Goal: Book appointment/travel/reservation

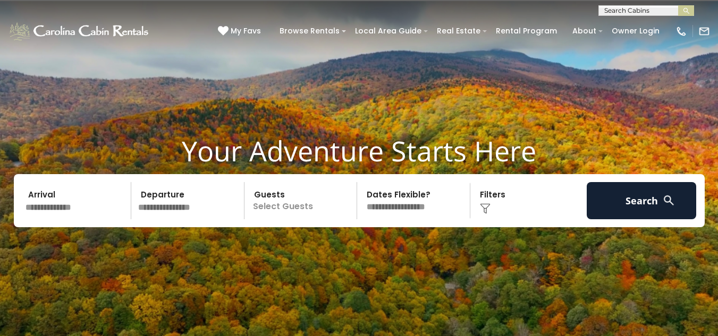
click at [73, 208] on input "text" at bounding box center [77, 200] width 110 height 37
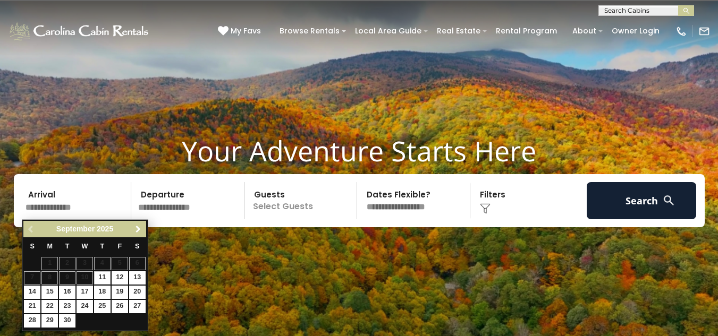
click at [142, 227] on span "Next" at bounding box center [138, 229] width 9 height 9
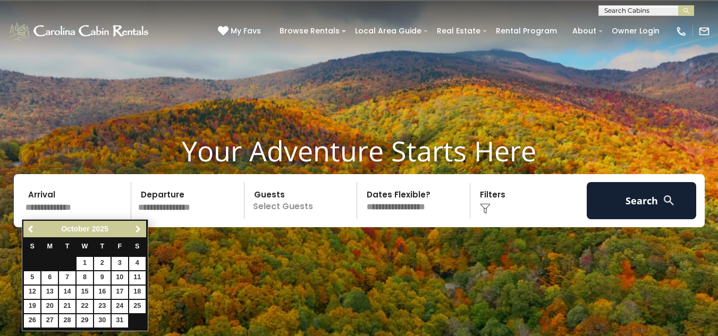
click at [142, 227] on span "Next" at bounding box center [138, 229] width 9 height 9
click at [63, 307] on link "23" at bounding box center [67, 306] width 16 height 13
type input "********"
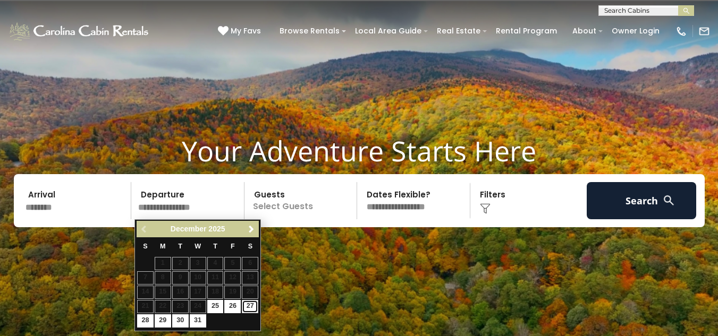
click at [247, 309] on link "27" at bounding box center [250, 306] width 16 height 13
type input "********"
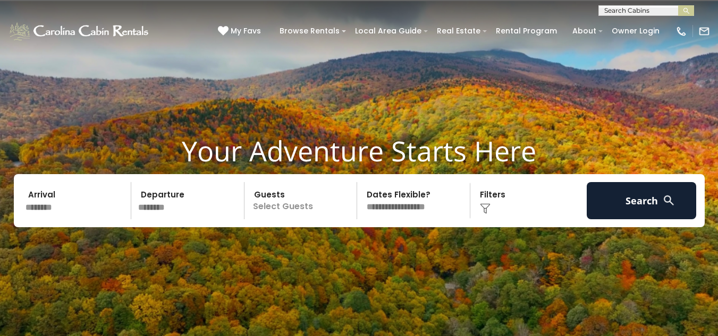
click at [307, 204] on p "Select Guests" at bounding box center [302, 200] width 109 height 37
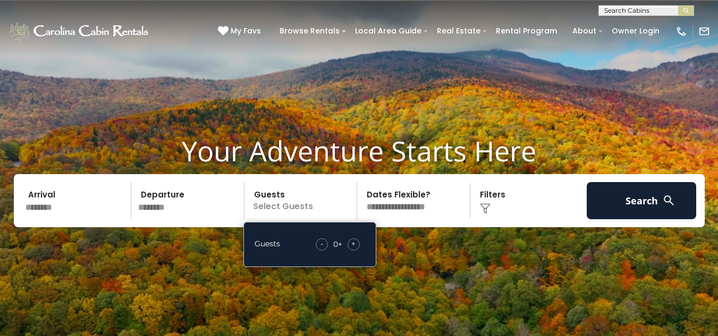
click at [354, 243] on span "+" at bounding box center [353, 244] width 4 height 11
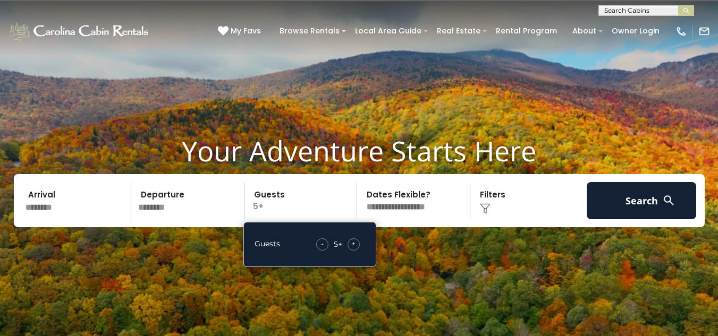
click at [354, 243] on span "+" at bounding box center [353, 244] width 4 height 11
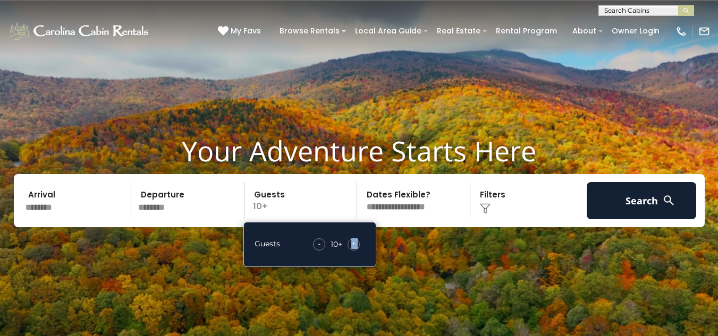
click at [354, 243] on span "+" at bounding box center [353, 244] width 4 height 11
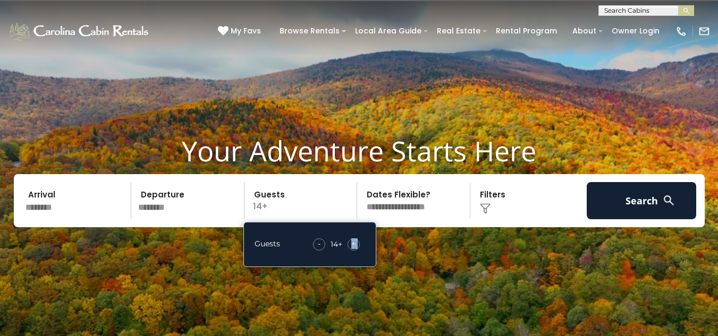
click at [354, 243] on span "+" at bounding box center [353, 244] width 4 height 11
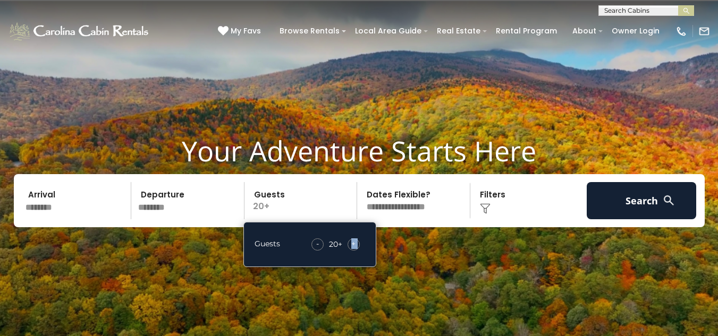
click at [354, 243] on span "+" at bounding box center [353, 244] width 4 height 11
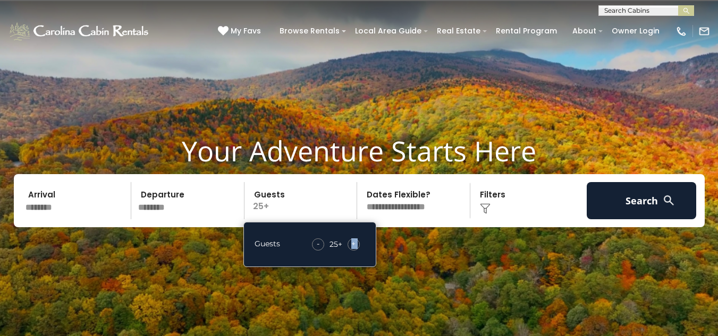
click at [354, 243] on span "+" at bounding box center [353, 244] width 4 height 11
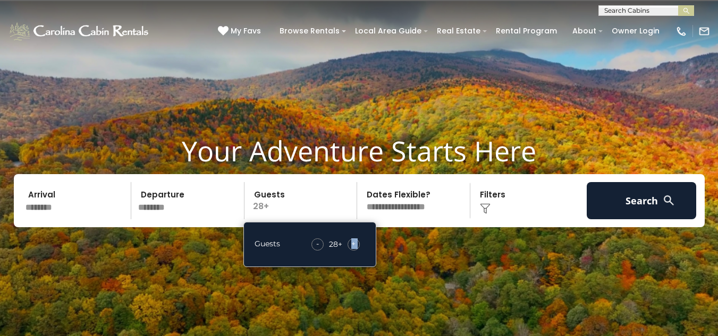
click at [354, 243] on span "+" at bounding box center [353, 244] width 4 height 11
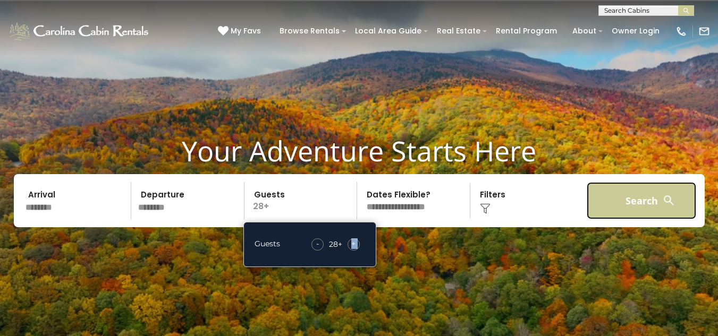
click at [608, 191] on button "Search" at bounding box center [642, 200] width 110 height 37
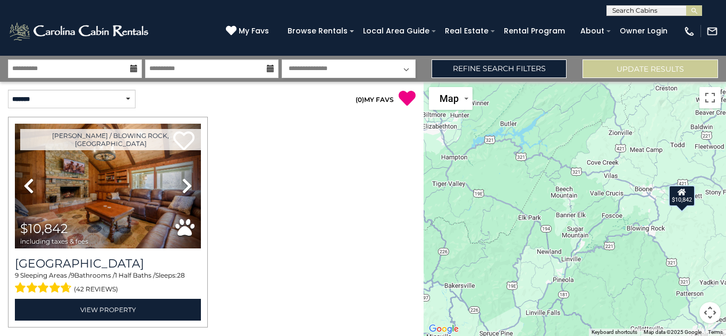
scroll to position [33, 0]
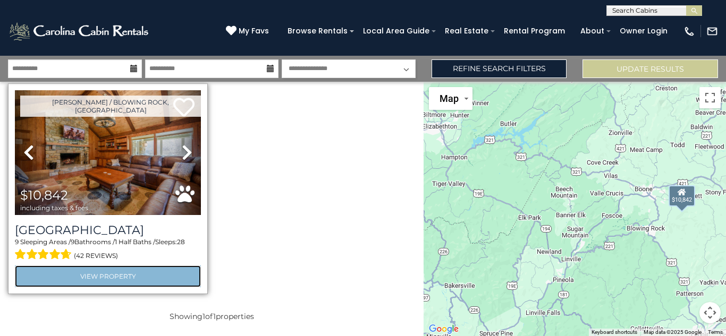
click at [140, 273] on link "View Property" at bounding box center [108, 277] width 186 height 22
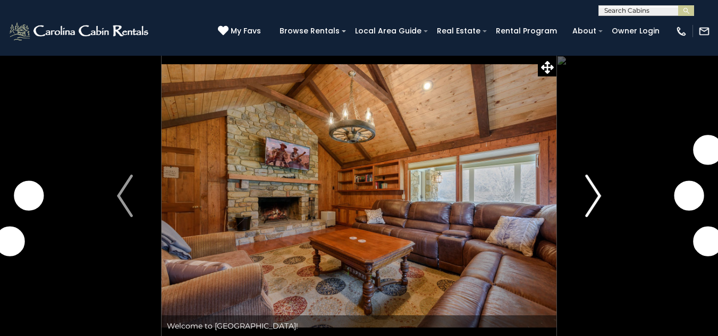
click at [587, 203] on img "Next" at bounding box center [593, 196] width 16 height 43
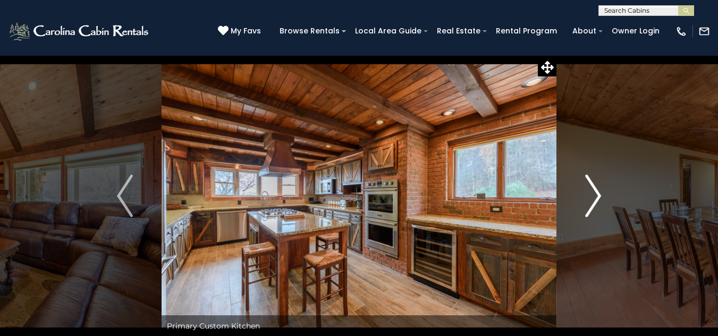
click at [587, 202] on img "Next" at bounding box center [593, 196] width 16 height 43
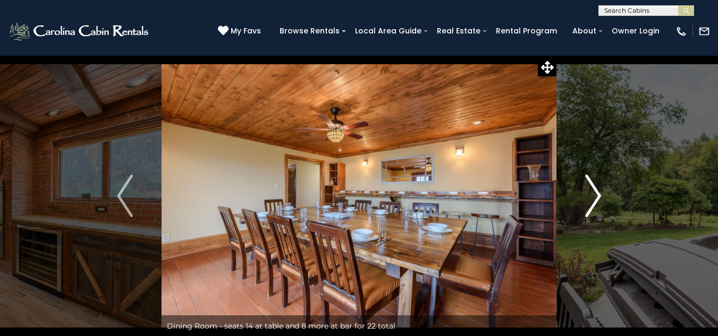
click at [587, 202] on img "Next" at bounding box center [593, 196] width 16 height 43
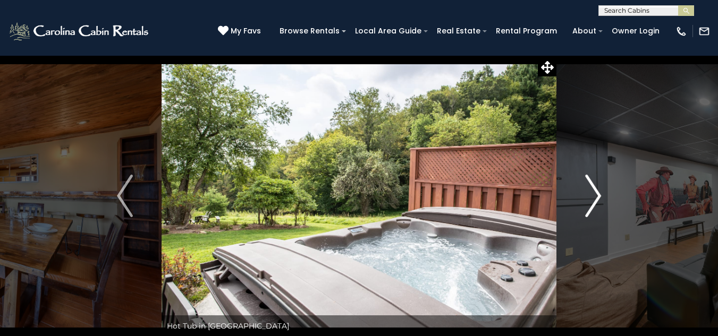
click at [587, 202] on img "Next" at bounding box center [593, 196] width 16 height 43
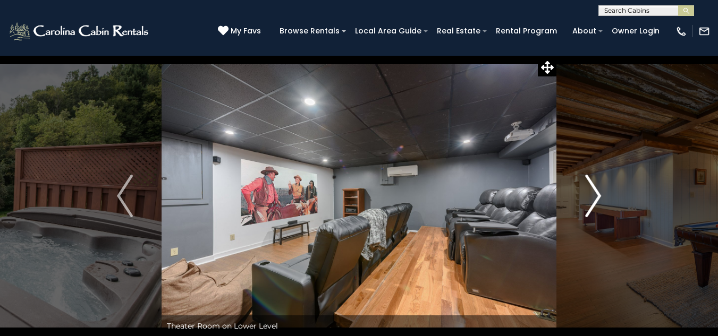
click at [587, 202] on img "Next" at bounding box center [593, 196] width 16 height 43
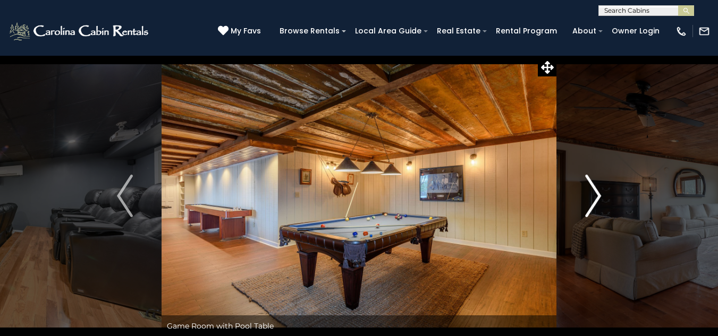
click at [587, 202] on img "Next" at bounding box center [593, 196] width 16 height 43
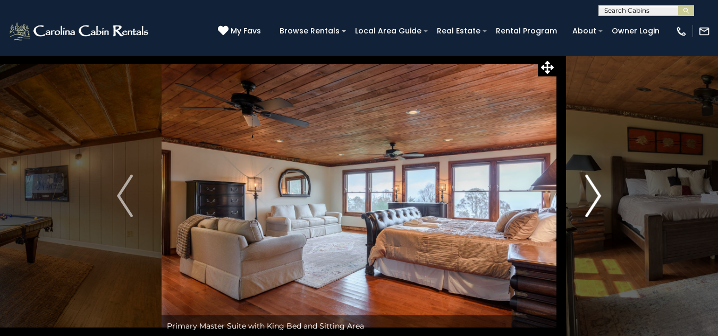
click at [587, 202] on img "Next" at bounding box center [593, 196] width 16 height 43
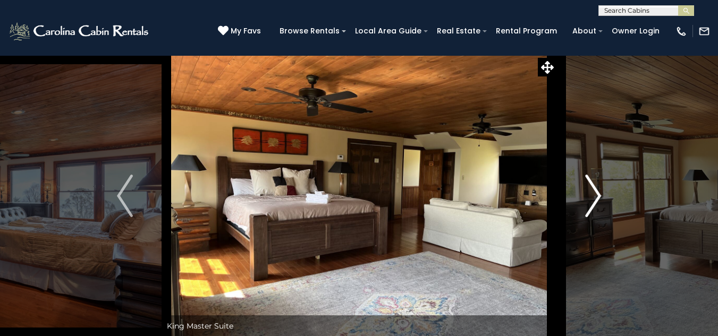
click at [587, 202] on img "Next" at bounding box center [593, 196] width 16 height 43
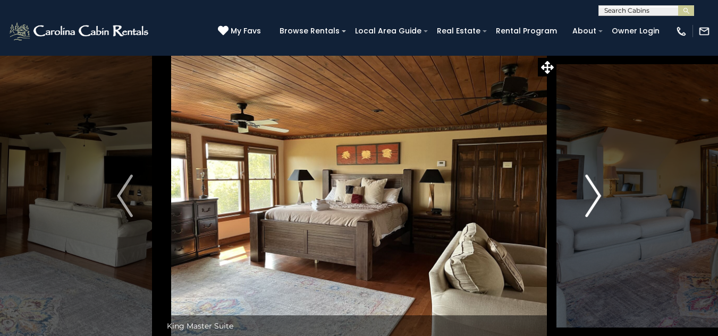
click at [587, 202] on img "Next" at bounding box center [593, 196] width 16 height 43
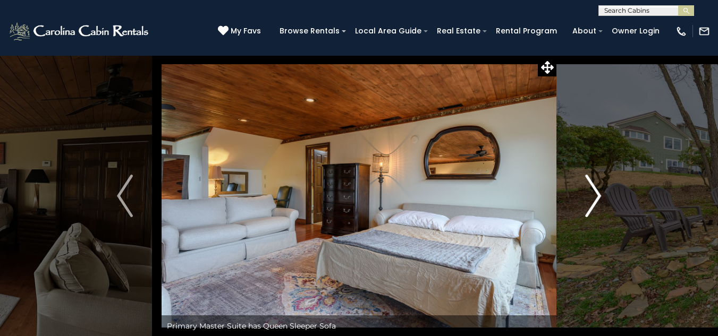
click at [587, 202] on img "Next" at bounding box center [593, 196] width 16 height 43
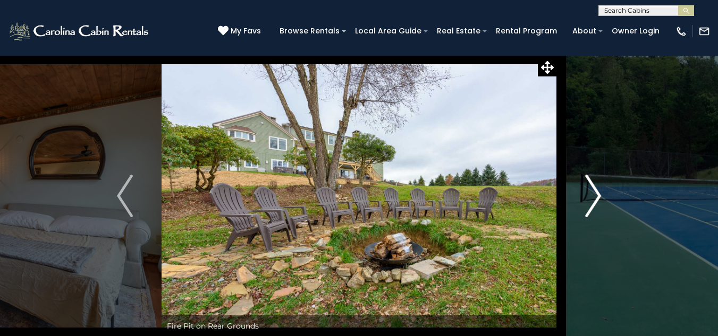
click at [587, 202] on img "Next" at bounding box center [593, 196] width 16 height 43
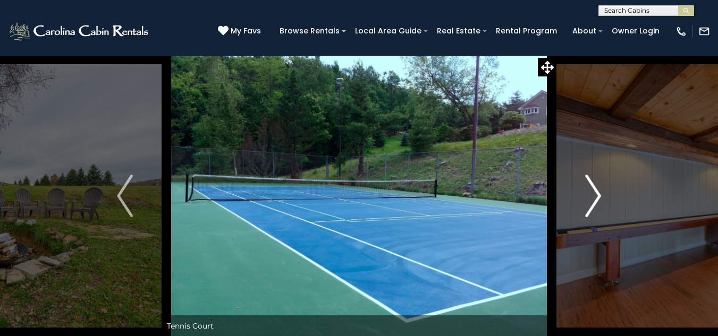
click at [587, 202] on img "Next" at bounding box center [593, 196] width 16 height 43
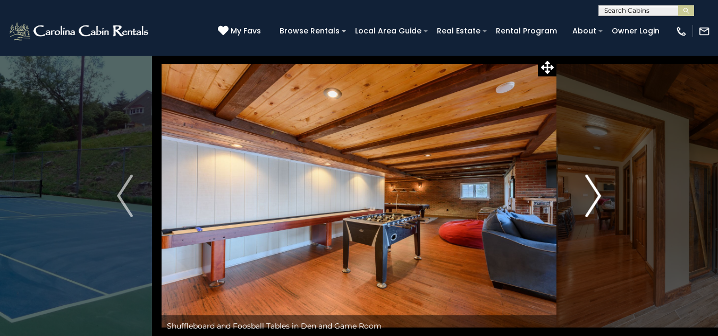
click at [587, 202] on img "Next" at bounding box center [593, 196] width 16 height 43
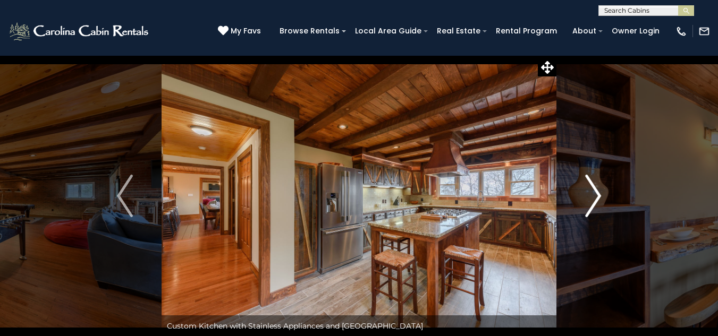
click at [587, 202] on img "Next" at bounding box center [593, 196] width 16 height 43
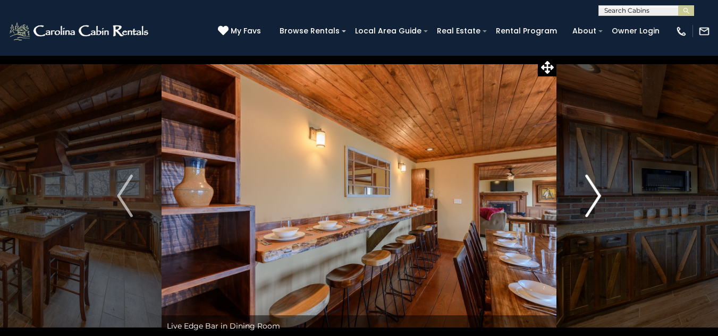
click at [587, 202] on img "Next" at bounding box center [593, 196] width 16 height 43
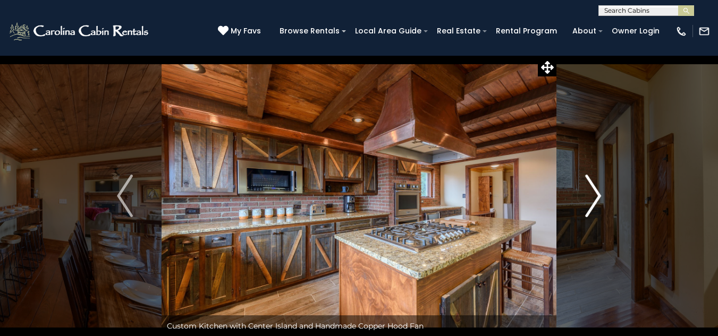
click at [587, 202] on img "Next" at bounding box center [593, 196] width 16 height 43
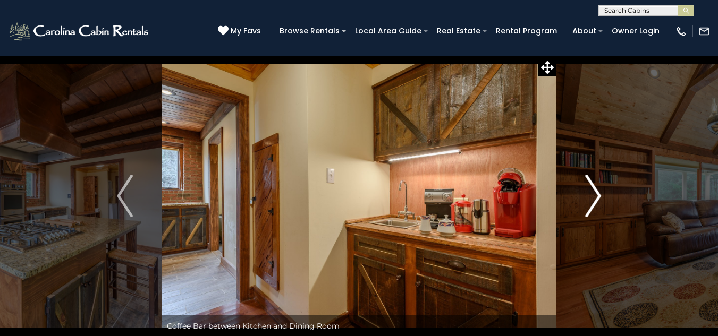
click at [588, 199] on img "Next" at bounding box center [593, 196] width 16 height 43
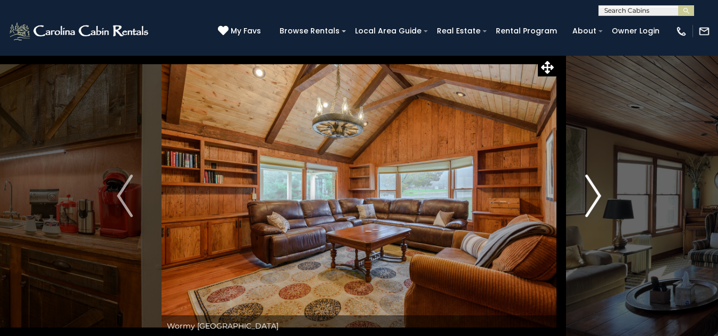
click at [588, 197] on img "Next" at bounding box center [593, 196] width 16 height 43
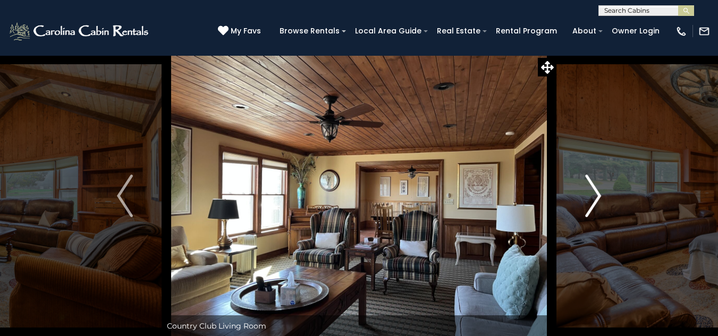
click at [587, 197] on img "Next" at bounding box center [593, 196] width 16 height 43
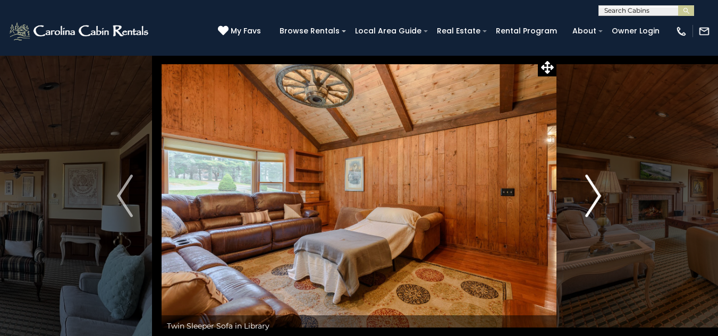
click at [587, 197] on img "Next" at bounding box center [593, 196] width 16 height 43
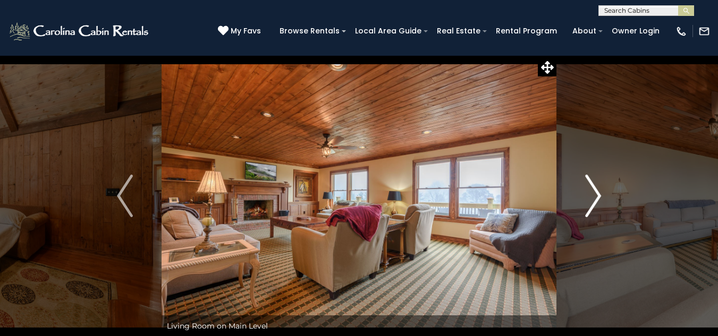
click at [587, 197] on img "Next" at bounding box center [593, 196] width 16 height 43
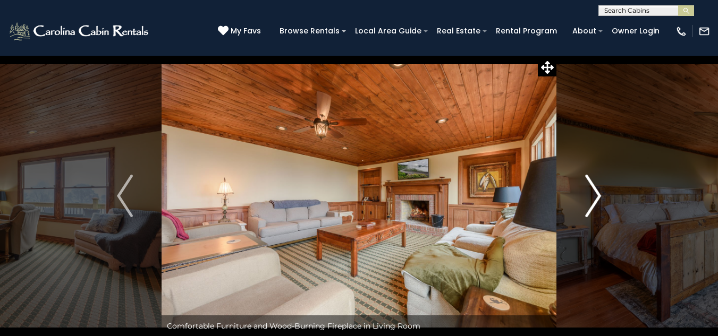
click at [587, 197] on img "Next" at bounding box center [593, 196] width 16 height 43
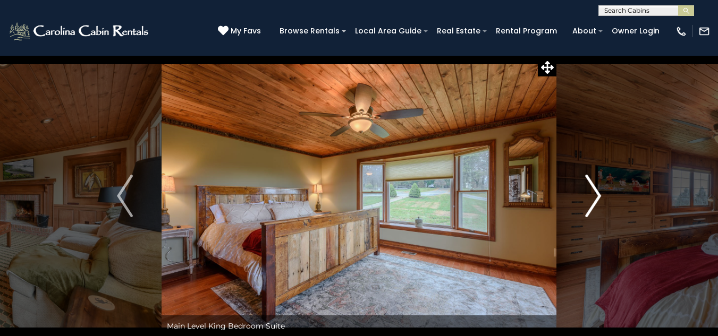
click at [587, 197] on img "Next" at bounding box center [593, 196] width 16 height 43
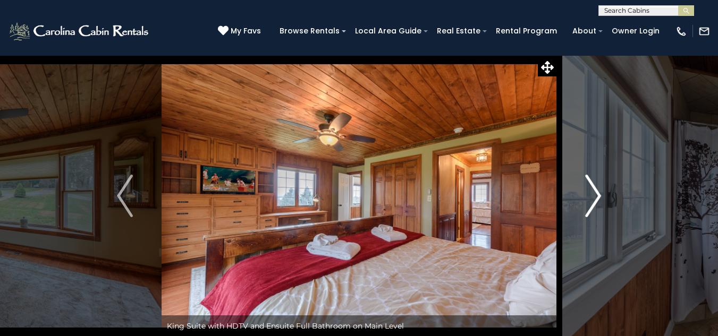
click at [587, 197] on img "Next" at bounding box center [593, 196] width 16 height 43
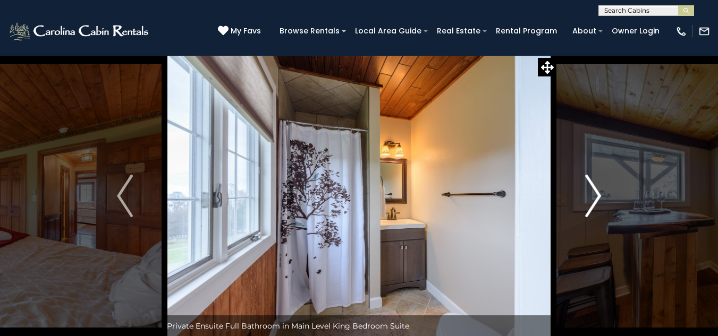
click at [587, 197] on img "Next" at bounding box center [593, 196] width 16 height 43
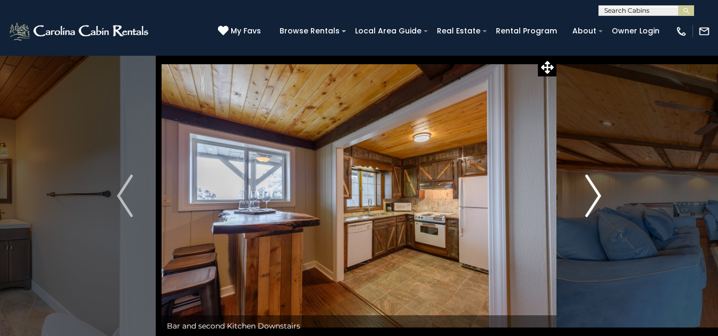
click at [587, 197] on img "Next" at bounding box center [593, 196] width 16 height 43
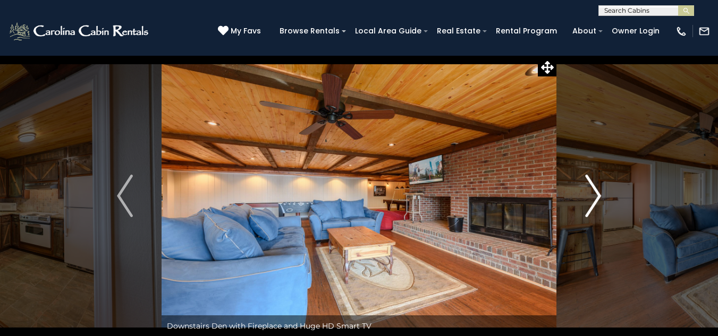
click at [587, 197] on img "Next" at bounding box center [593, 196] width 16 height 43
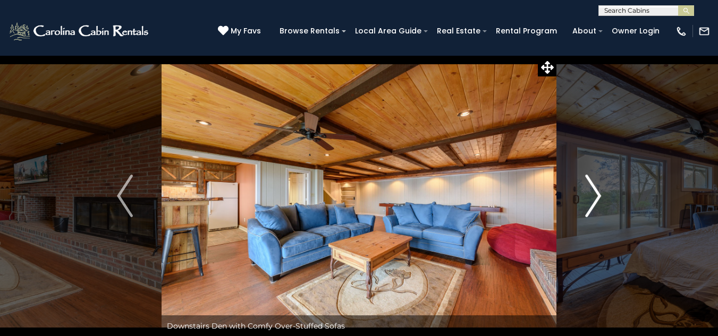
click at [587, 197] on img "Next" at bounding box center [593, 196] width 16 height 43
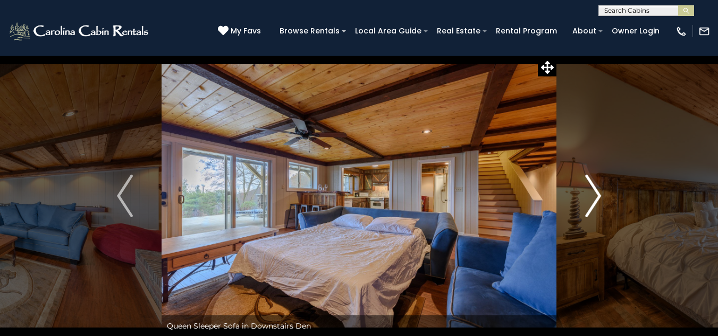
click at [587, 197] on img "Next" at bounding box center [593, 196] width 16 height 43
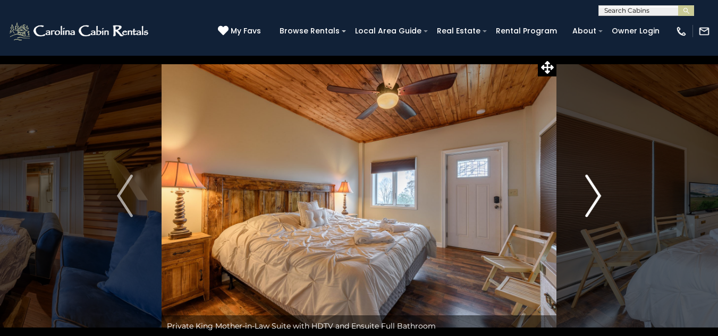
click at [587, 197] on img "Next" at bounding box center [593, 196] width 16 height 43
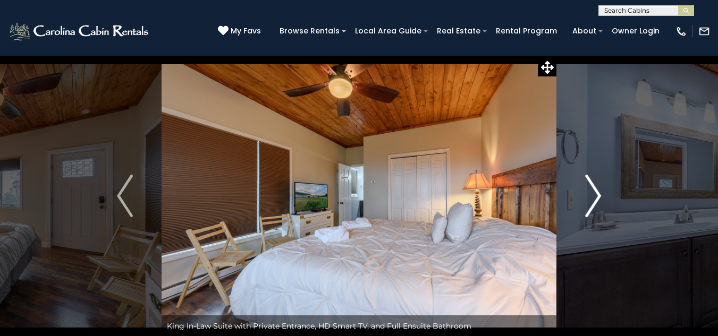
click at [587, 197] on img "Next" at bounding box center [593, 196] width 16 height 43
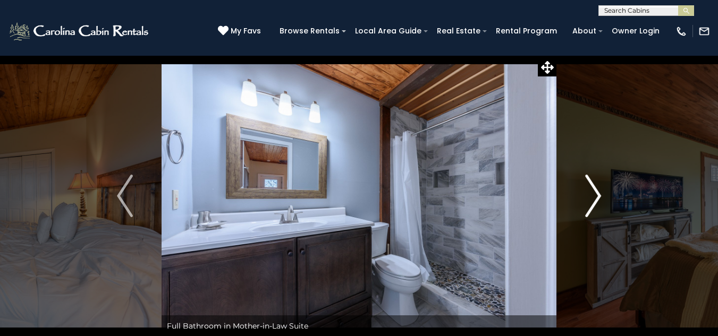
click at [587, 197] on img "Next" at bounding box center [593, 196] width 16 height 43
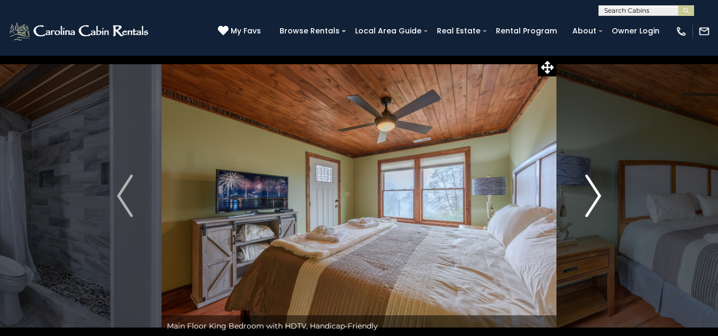
click at [587, 197] on img "Next" at bounding box center [593, 196] width 16 height 43
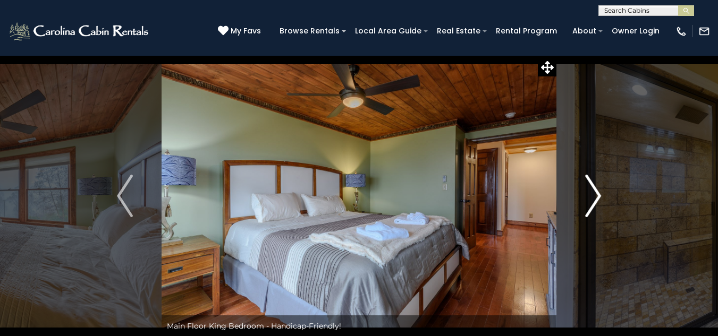
click at [587, 197] on img "Next" at bounding box center [593, 196] width 16 height 43
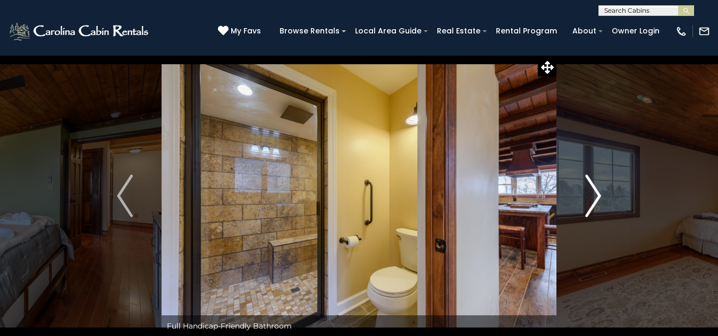
click at [587, 197] on img "Next" at bounding box center [593, 196] width 16 height 43
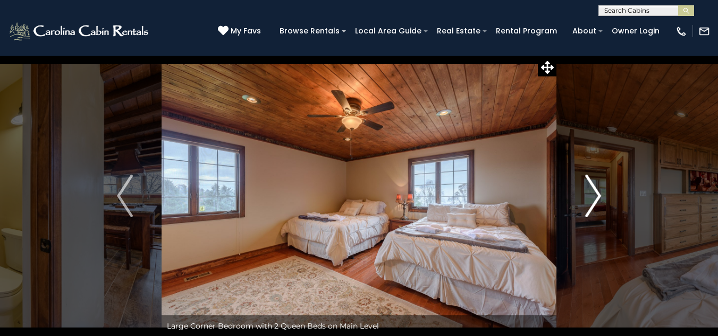
click at [587, 197] on img "Next" at bounding box center [593, 196] width 16 height 43
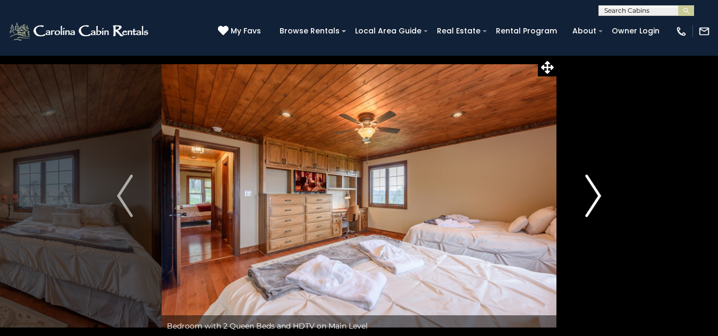
click at [587, 197] on img "Next" at bounding box center [593, 196] width 16 height 43
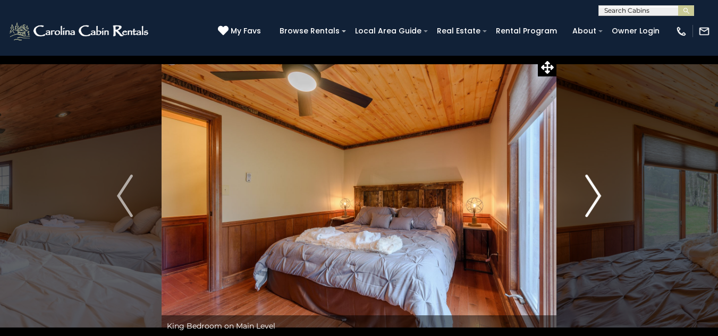
click at [587, 197] on img "Next" at bounding box center [593, 196] width 16 height 43
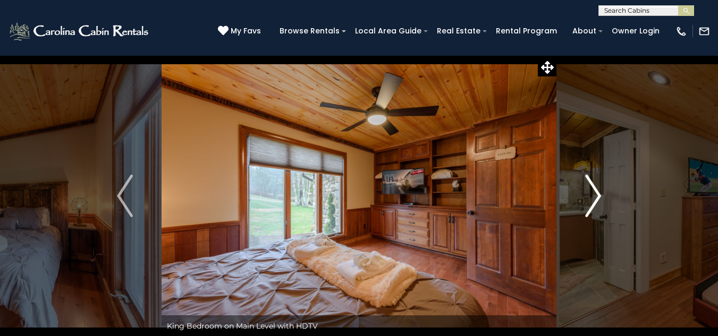
click at [587, 197] on img "Next" at bounding box center [593, 196] width 16 height 43
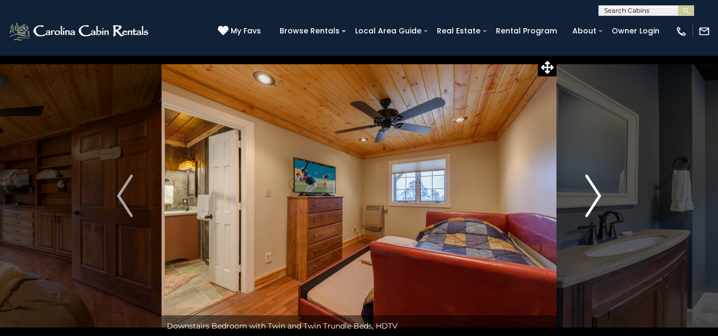
click at [587, 197] on img "Next" at bounding box center [593, 196] width 16 height 43
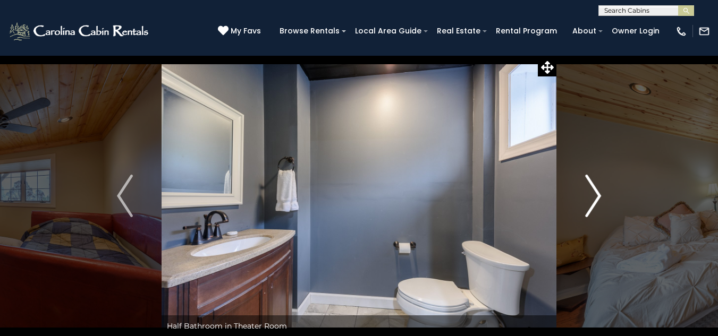
click at [587, 197] on img "Next" at bounding box center [593, 196] width 16 height 43
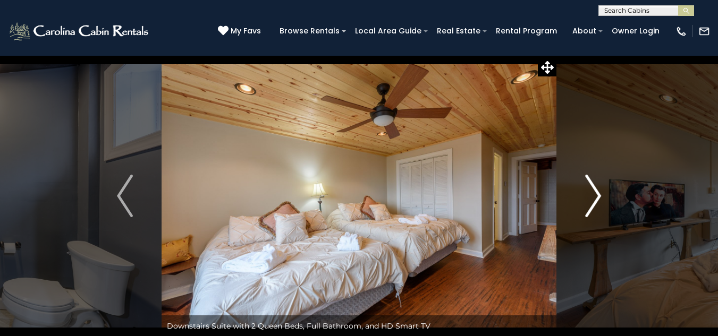
click at [587, 197] on img "Next" at bounding box center [593, 196] width 16 height 43
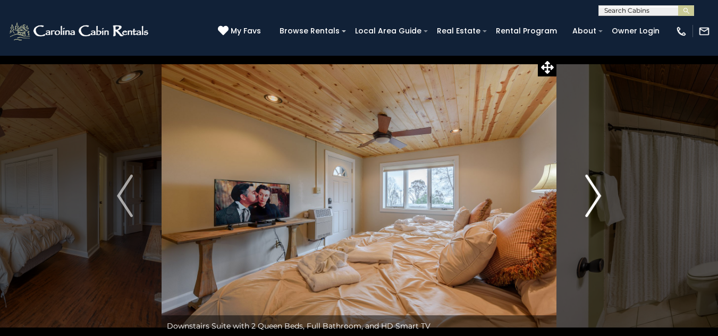
click at [587, 197] on img "Next" at bounding box center [593, 196] width 16 height 43
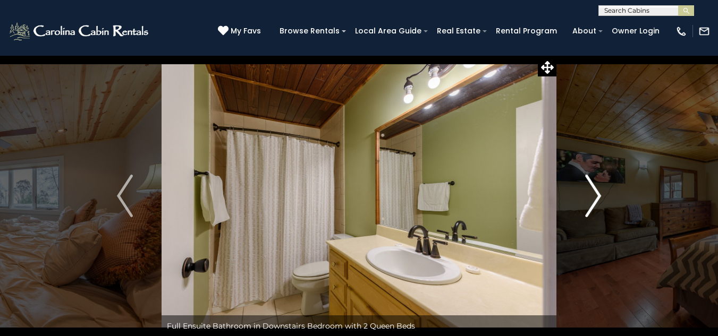
click at [587, 197] on img "Next" at bounding box center [593, 196] width 16 height 43
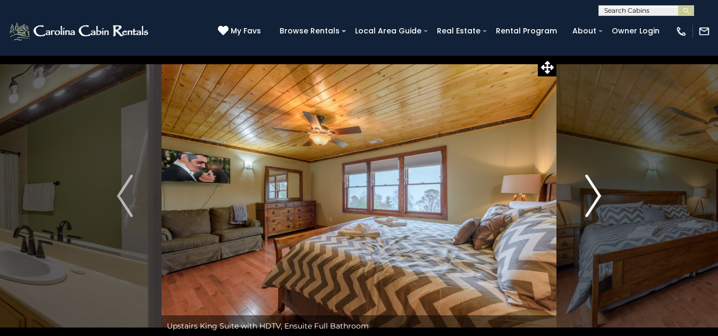
click at [587, 197] on img "Next" at bounding box center [593, 196] width 16 height 43
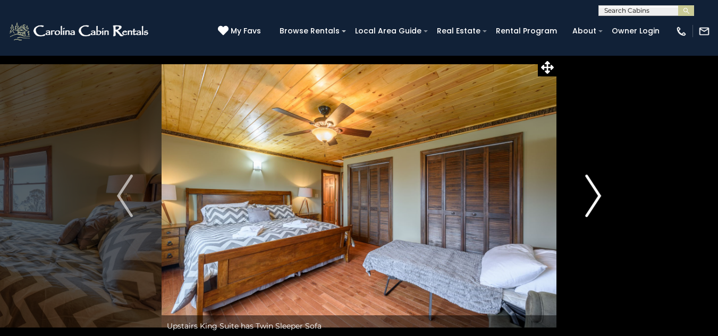
click at [587, 197] on img "Next" at bounding box center [593, 196] width 16 height 43
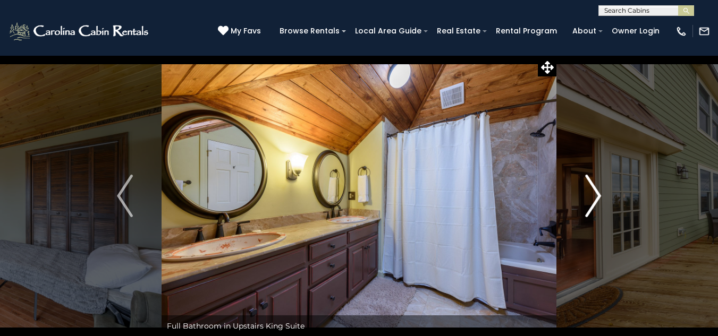
click at [587, 197] on img "Next" at bounding box center [593, 196] width 16 height 43
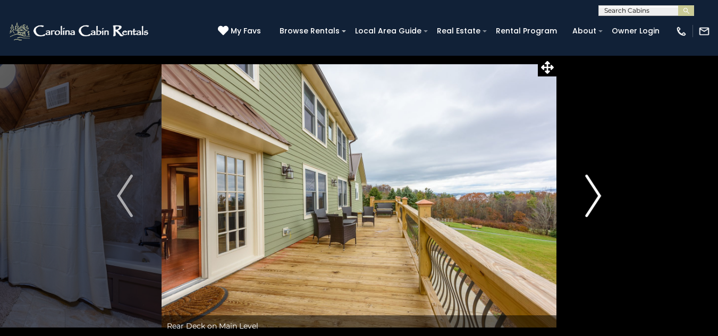
click at [587, 197] on img "Next" at bounding box center [593, 196] width 16 height 43
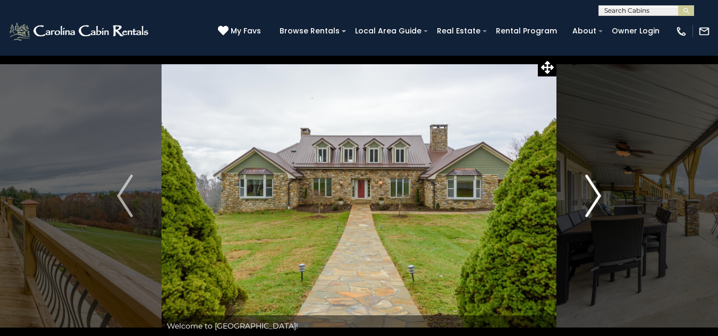
click at [587, 197] on img "Next" at bounding box center [593, 196] width 16 height 43
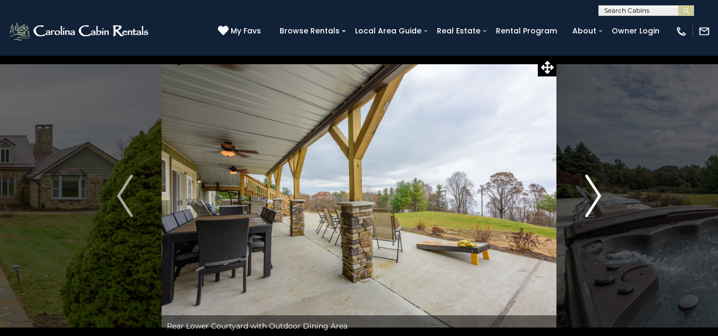
click at [587, 197] on img "Next" at bounding box center [593, 196] width 16 height 43
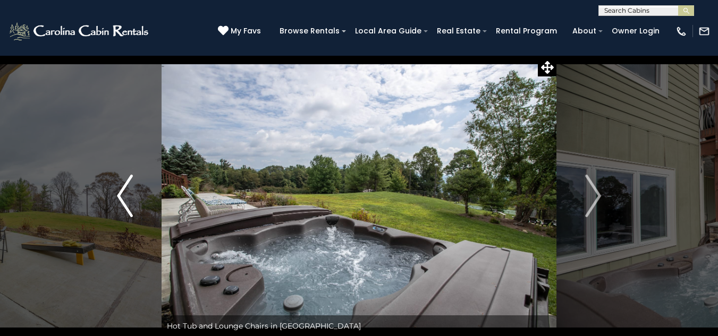
click at [126, 203] on img "Previous" at bounding box center [125, 196] width 16 height 43
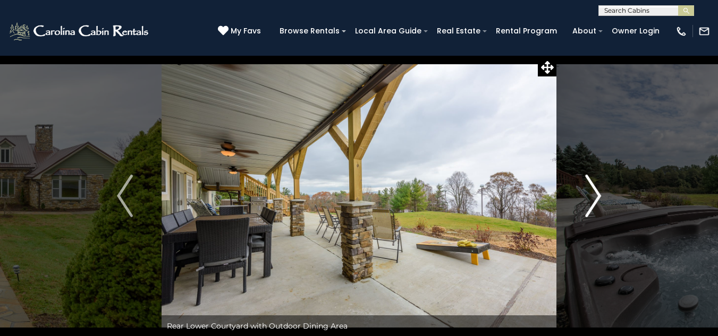
click at [589, 183] on img "Next" at bounding box center [593, 196] width 16 height 43
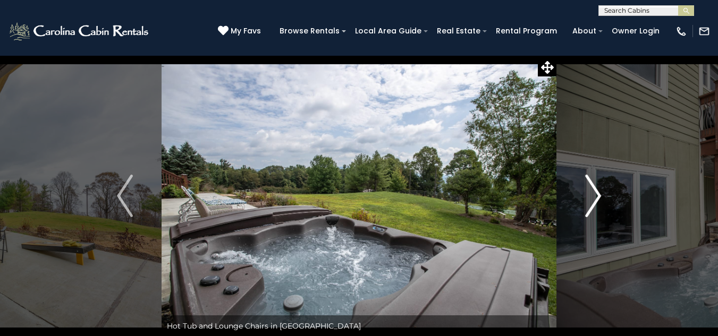
click at [589, 183] on img "Next" at bounding box center [593, 196] width 16 height 43
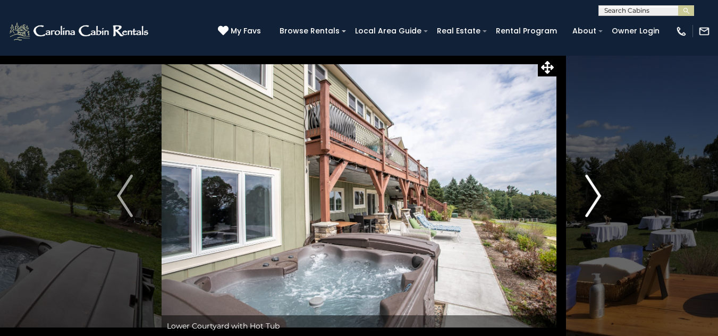
click at [589, 183] on img "Next" at bounding box center [593, 196] width 16 height 43
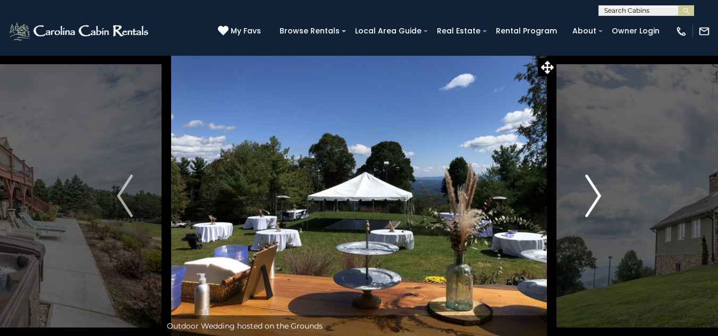
click at [589, 183] on img "Next" at bounding box center [593, 196] width 16 height 43
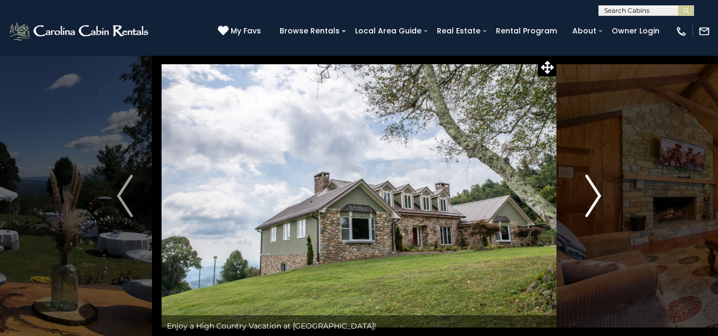
click at [589, 183] on img "Next" at bounding box center [593, 196] width 16 height 43
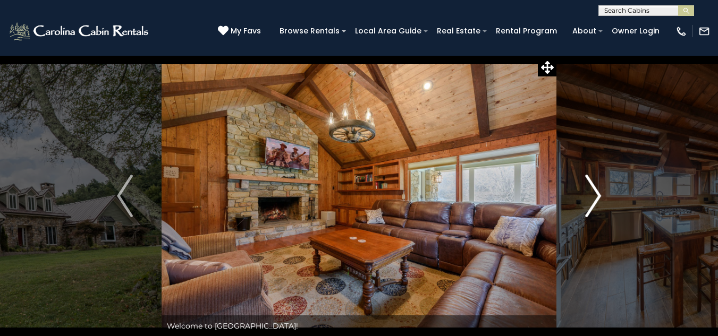
click at [589, 183] on img "Next" at bounding box center [593, 196] width 16 height 43
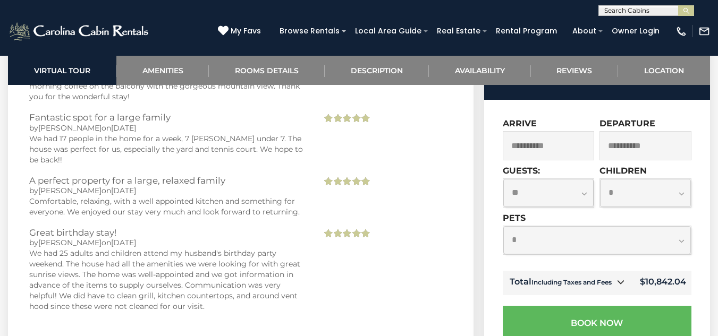
scroll to position [4878, 0]
